Goal: Information Seeking & Learning: Learn about a topic

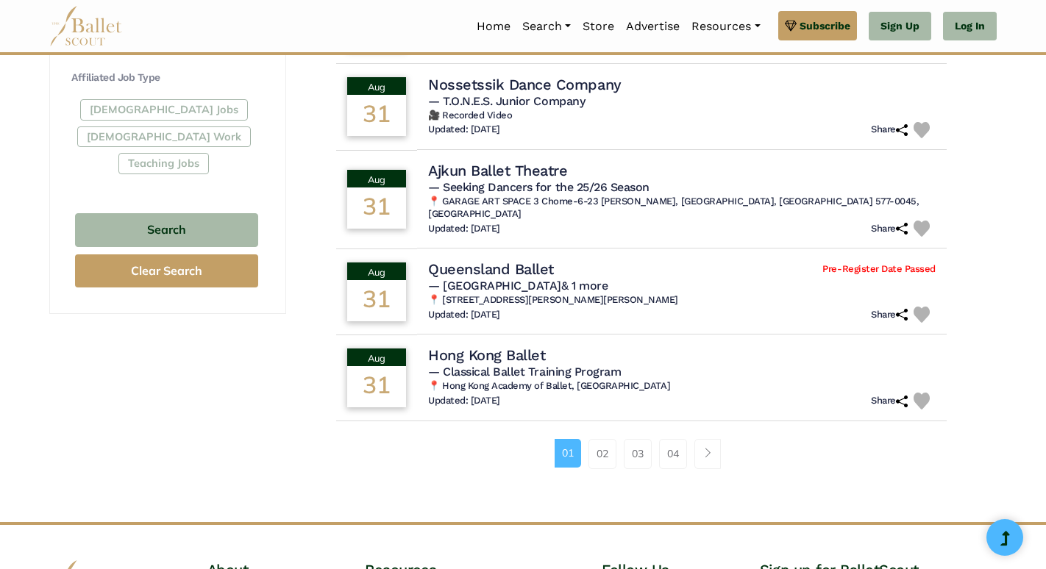
scroll to position [875, 0]
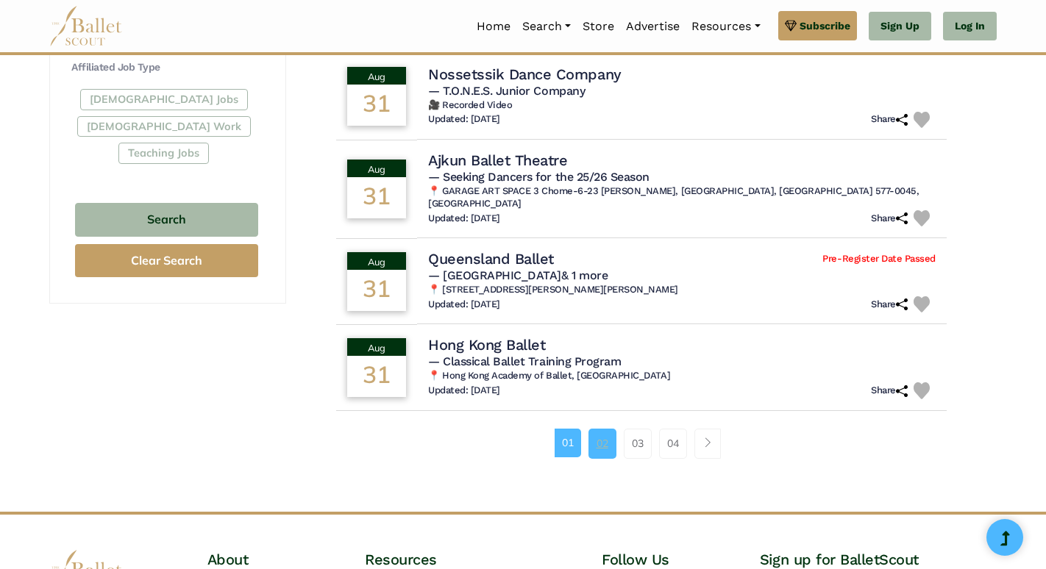
click at [601, 430] on link "02" at bounding box center [602, 443] width 28 height 29
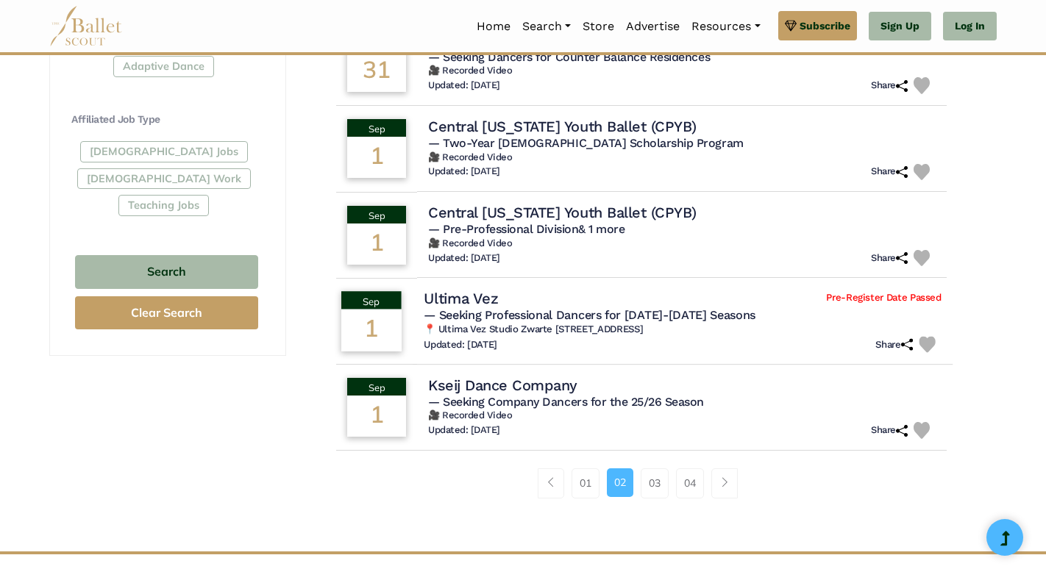
scroll to position [826, 0]
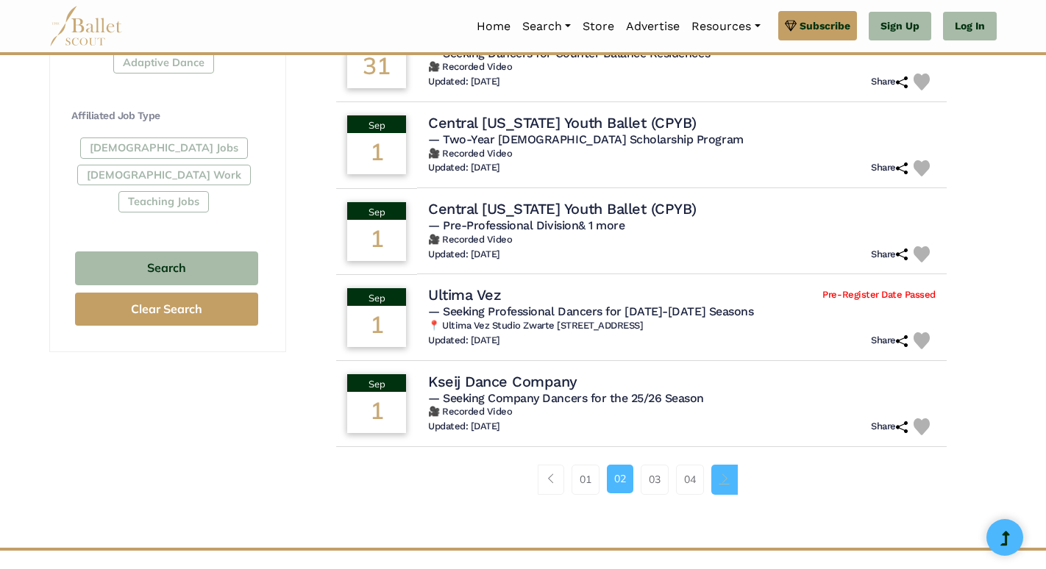
click at [732, 487] on link "Page navigation example" at bounding box center [724, 479] width 26 height 29
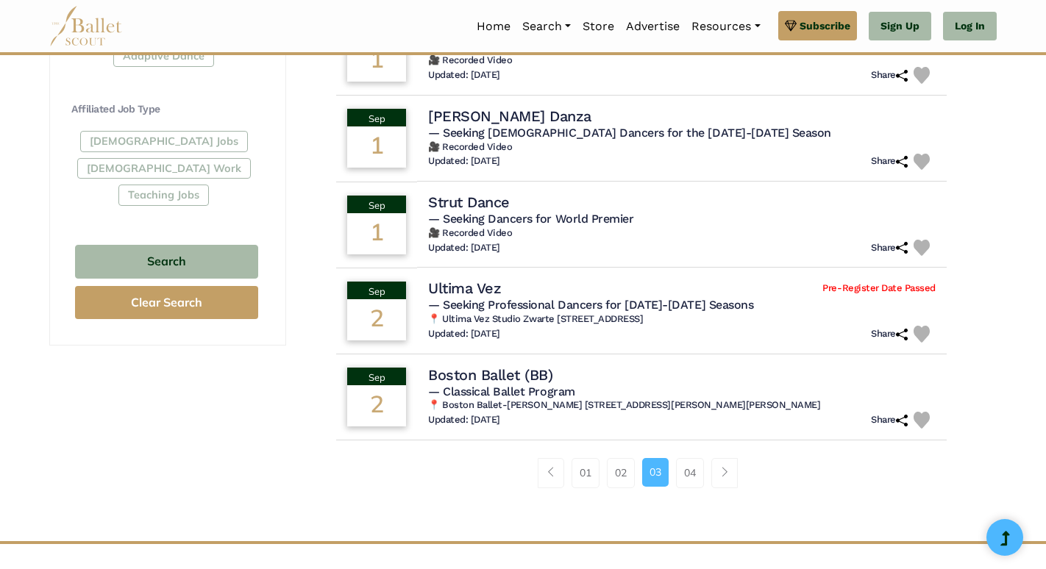
scroll to position [834, 0]
click at [724, 476] on span "Page navigation example" at bounding box center [724, 471] width 10 height 10
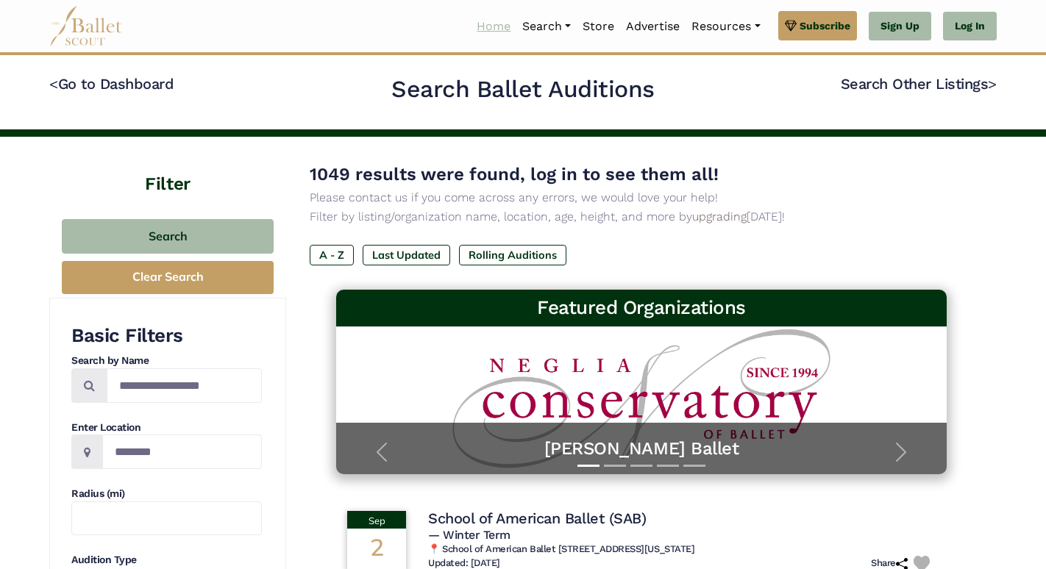
click at [488, 26] on link "Home" at bounding box center [494, 26] width 46 height 31
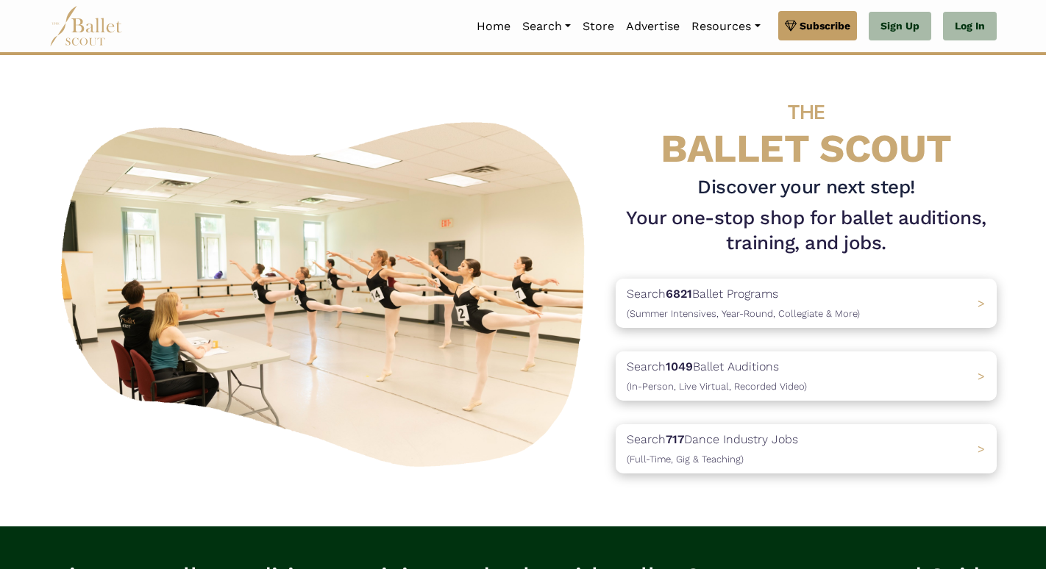
click at [488, 26] on link "Home" at bounding box center [494, 26] width 46 height 31
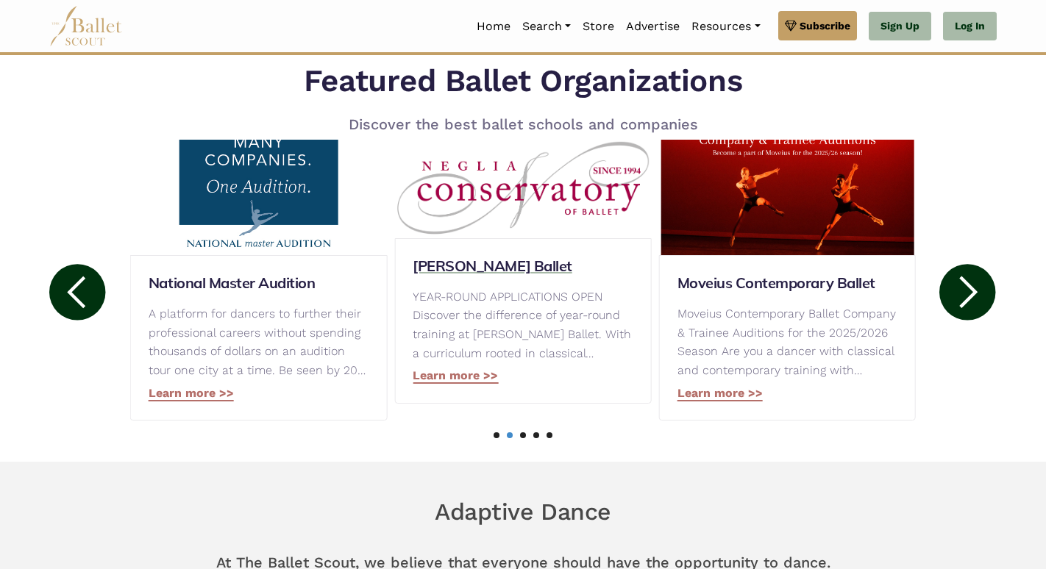
scroll to position [685, 0]
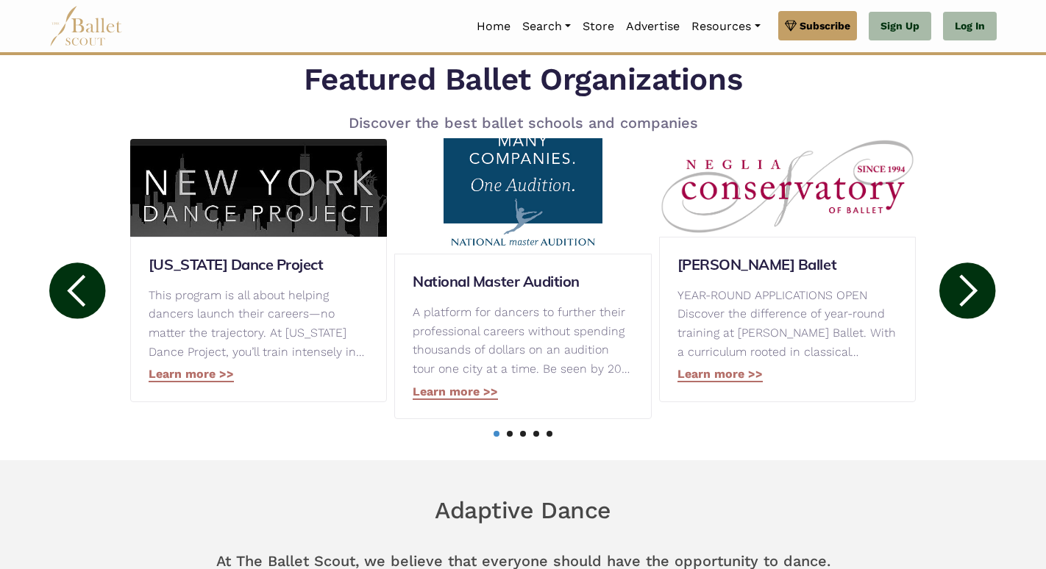
click at [957, 290] on circle at bounding box center [967, 290] width 56 height 56
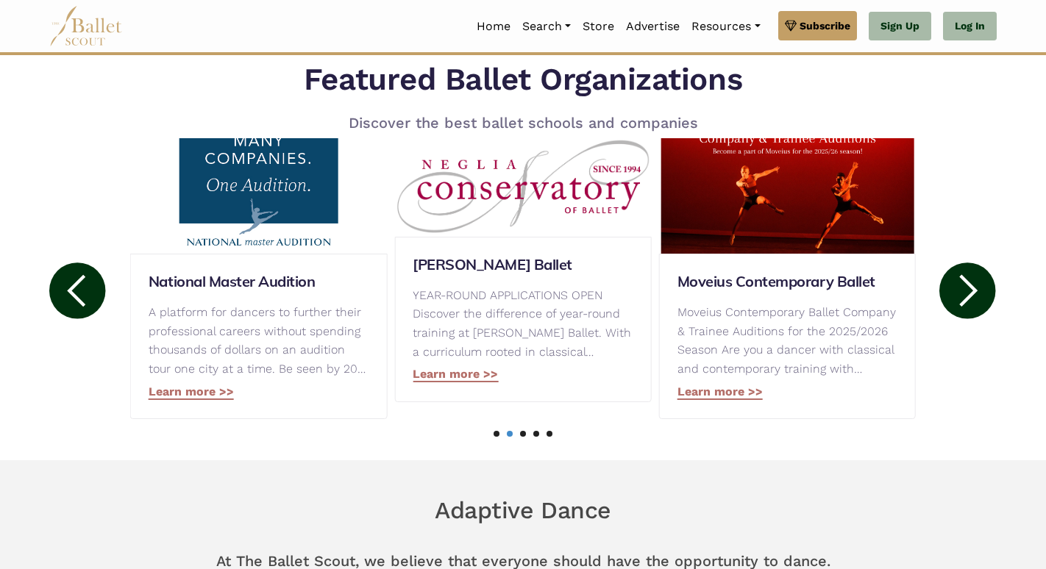
click at [957, 290] on circle at bounding box center [967, 290] width 56 height 56
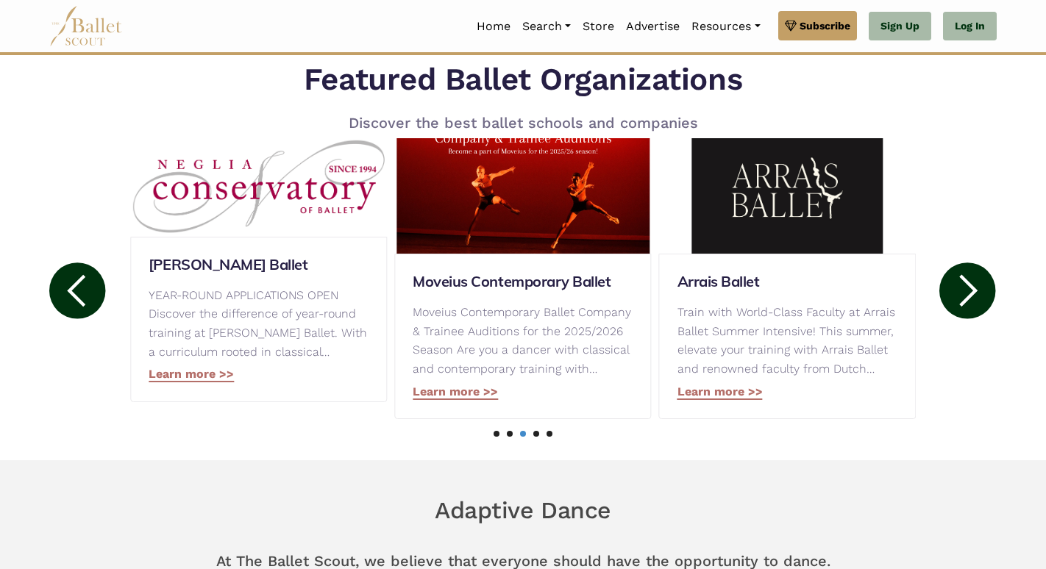
click at [957, 290] on circle at bounding box center [967, 290] width 56 height 56
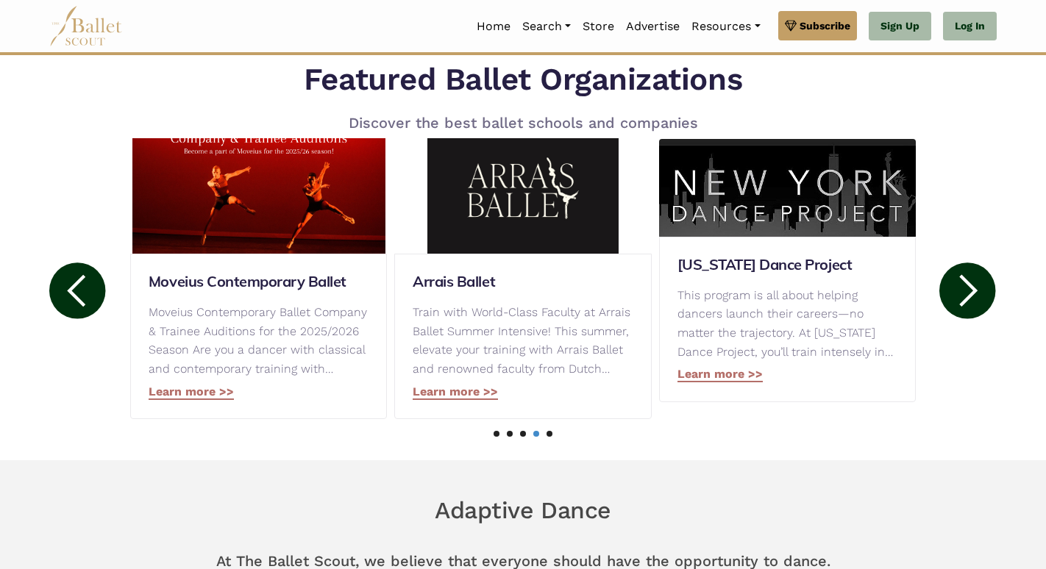
click at [957, 290] on circle at bounding box center [967, 290] width 56 height 56
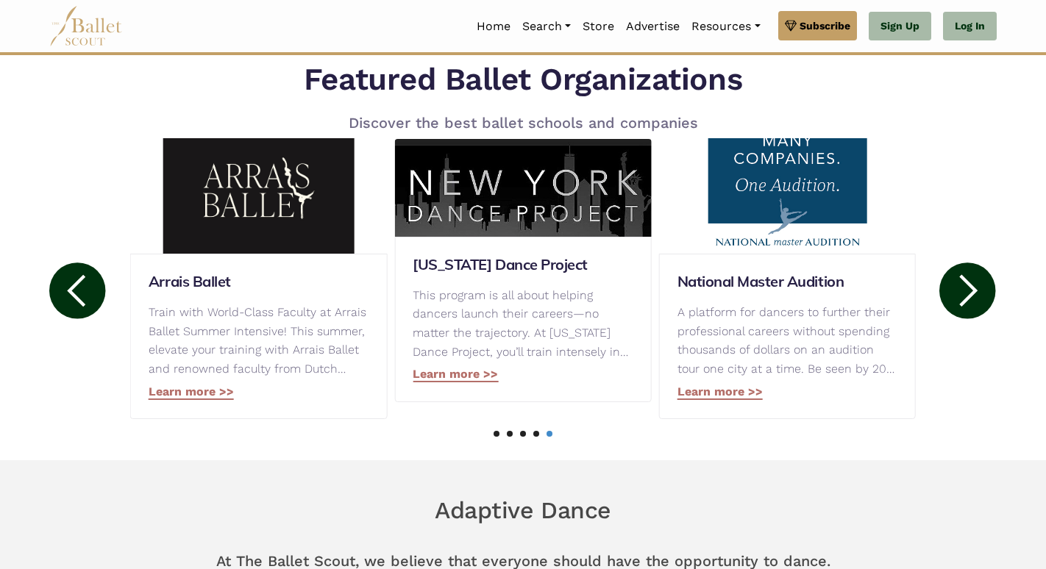
click at [957, 290] on circle at bounding box center [967, 290] width 56 height 56
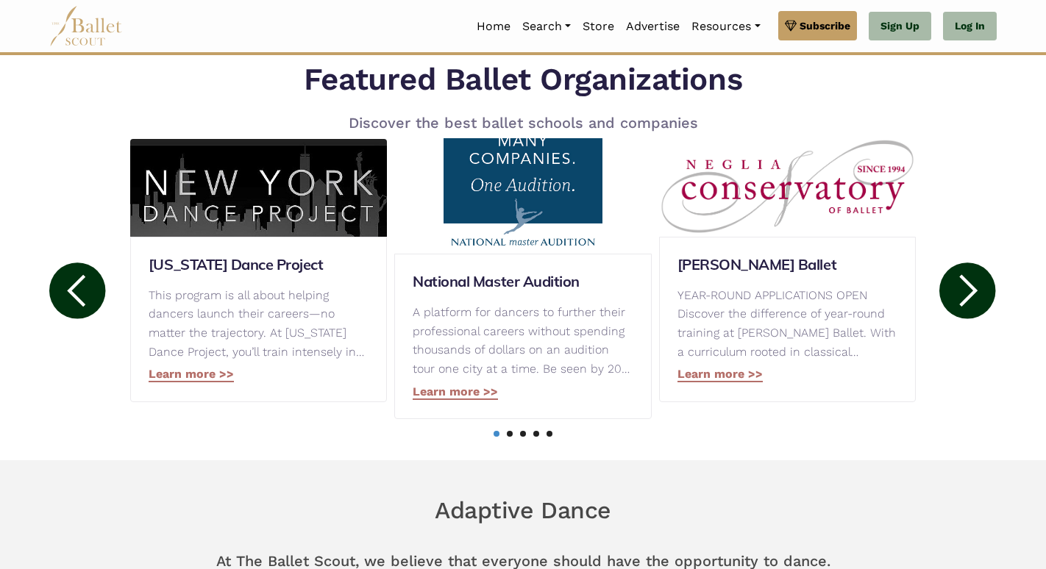
click at [957, 290] on circle at bounding box center [967, 290] width 56 height 56
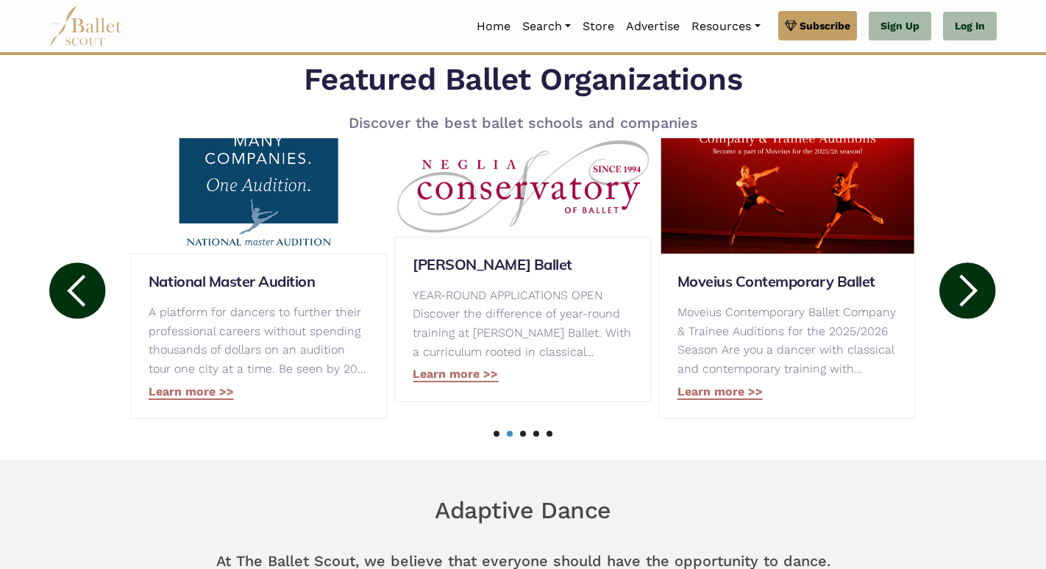
click at [957, 290] on circle at bounding box center [967, 290] width 56 height 56
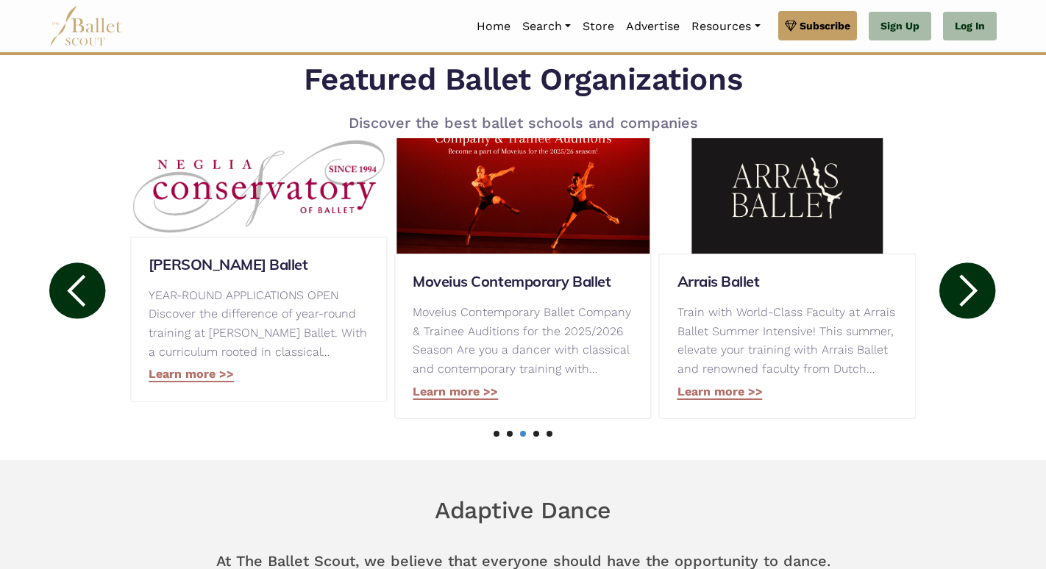
click at [957, 290] on circle at bounding box center [967, 290] width 56 height 56
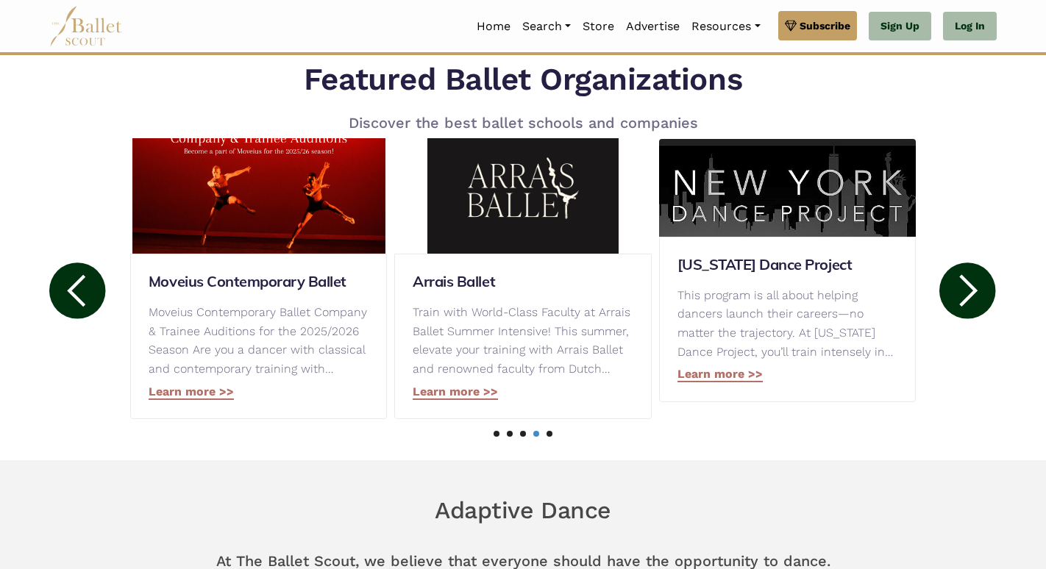
click at [957, 290] on circle at bounding box center [967, 290] width 56 height 56
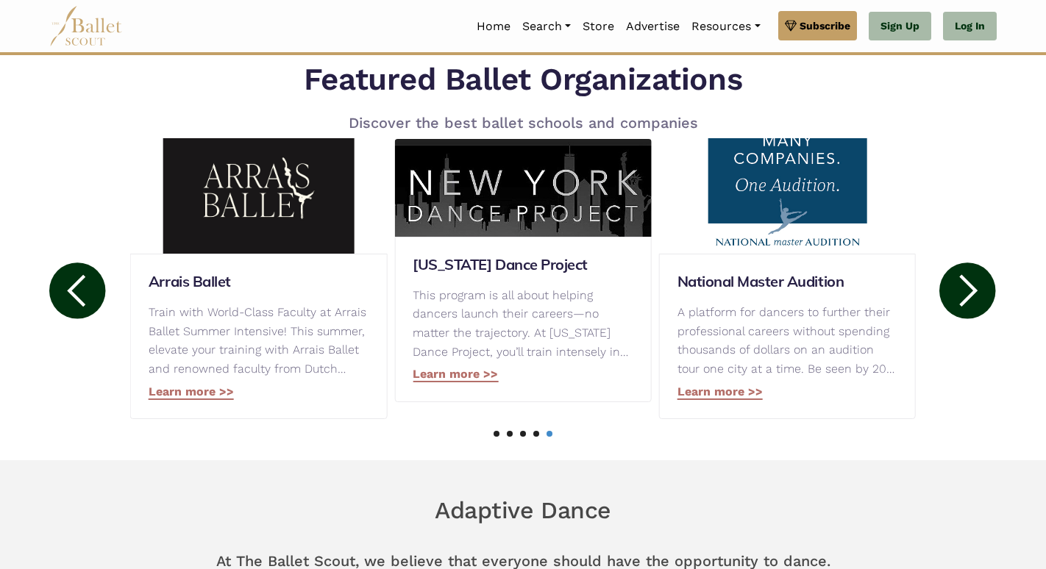
click at [957, 290] on circle at bounding box center [967, 290] width 56 height 56
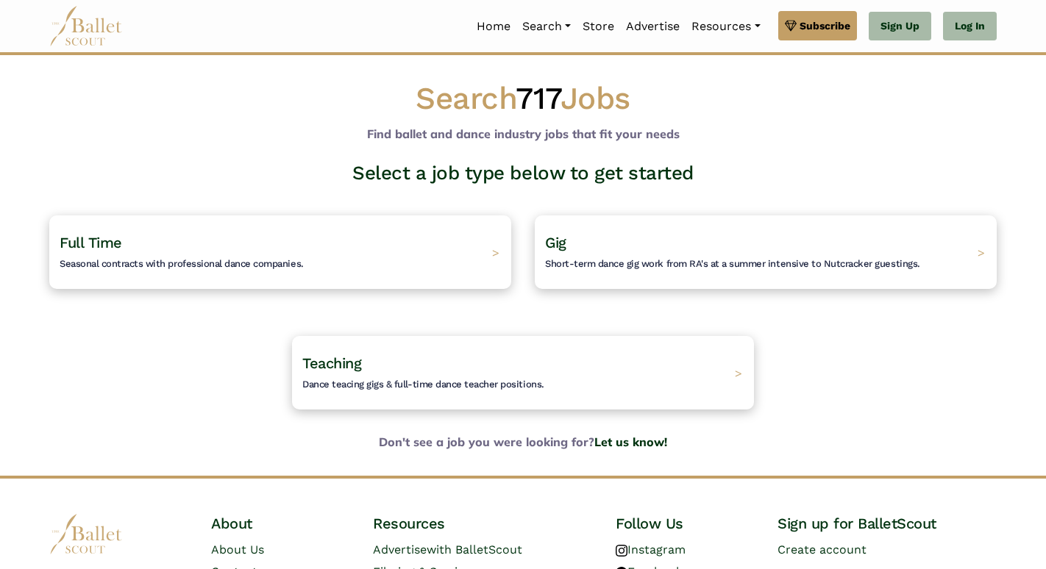
scroll to position [119, 0]
